Goal: Register for event/course

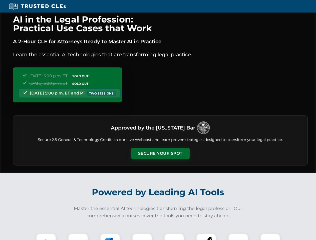
click at [160, 154] on button "Secure Your Spot" at bounding box center [160, 154] width 59 height 12
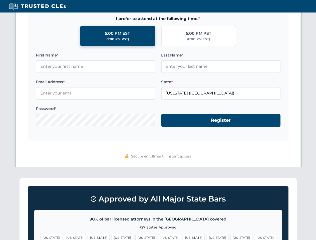
click at [183, 237] on span "[US_STATE]" at bounding box center [194, 237] width 22 height 7
click at [230, 237] on span "[US_STATE]" at bounding box center [241, 237] width 22 height 7
